Goal: Navigation & Orientation: Find specific page/section

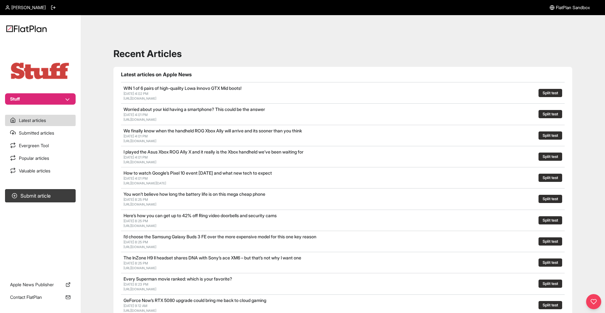
click at [69, 98] on button "Stuff" at bounding box center [40, 98] width 71 height 11
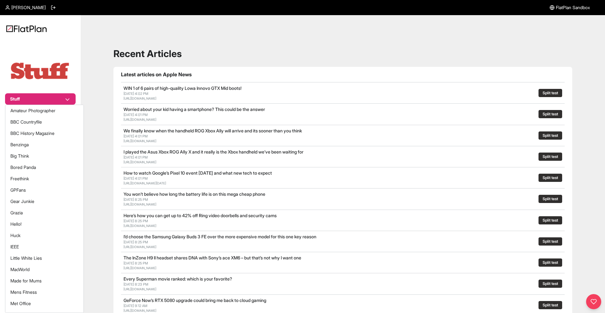
click at [93, 156] on div "Stuff Latest articles Submitted articles Evergreen Tool Popular articles Valuab…" at bounding box center [302, 284] width 605 height 539
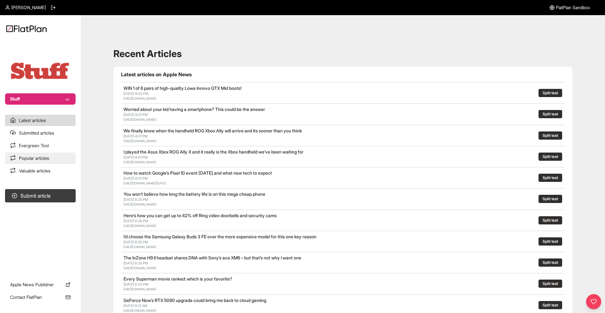
click at [30, 159] on link "Popular articles" at bounding box center [40, 158] width 71 height 11
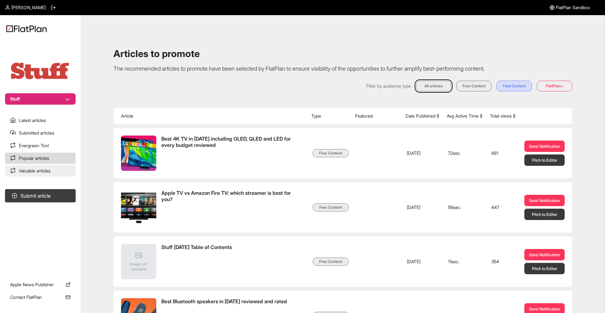
click at [33, 171] on link "Valuable articles" at bounding box center [40, 170] width 71 height 11
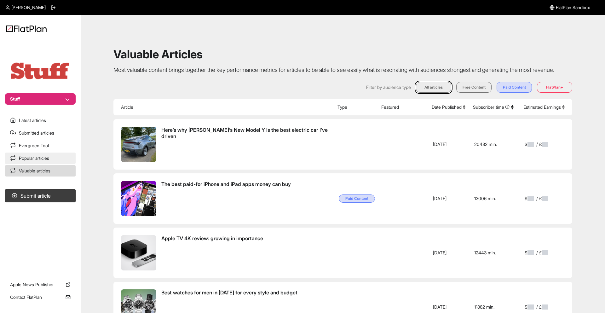
click at [26, 154] on link "Popular articles" at bounding box center [40, 158] width 71 height 11
